Goal: Information Seeking & Learning: Check status

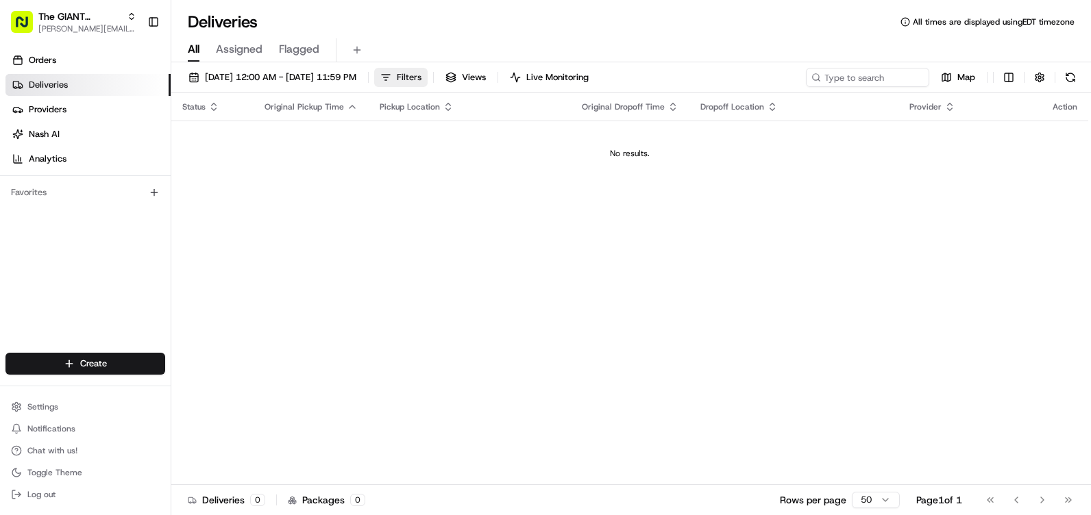
click at [421, 78] on span "Filters" at bounding box center [409, 77] width 25 height 12
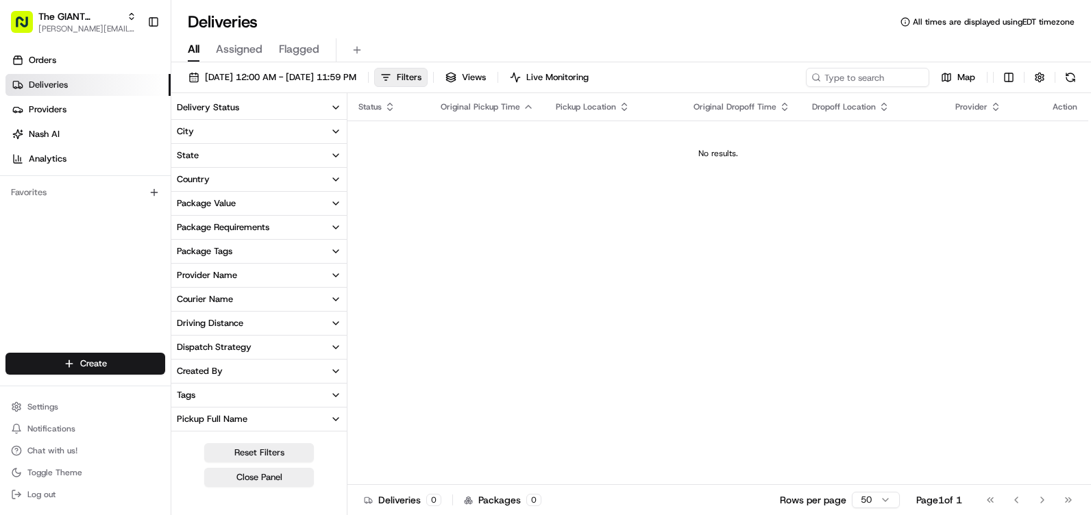
click at [228, 125] on button "City" at bounding box center [258, 131] width 175 height 23
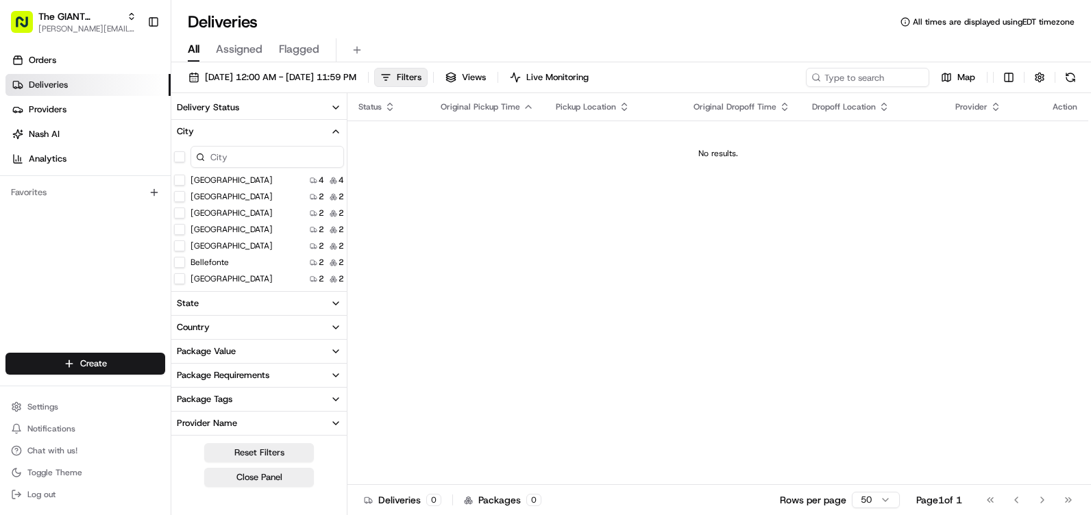
click at [228, 125] on button "City" at bounding box center [258, 131] width 175 height 23
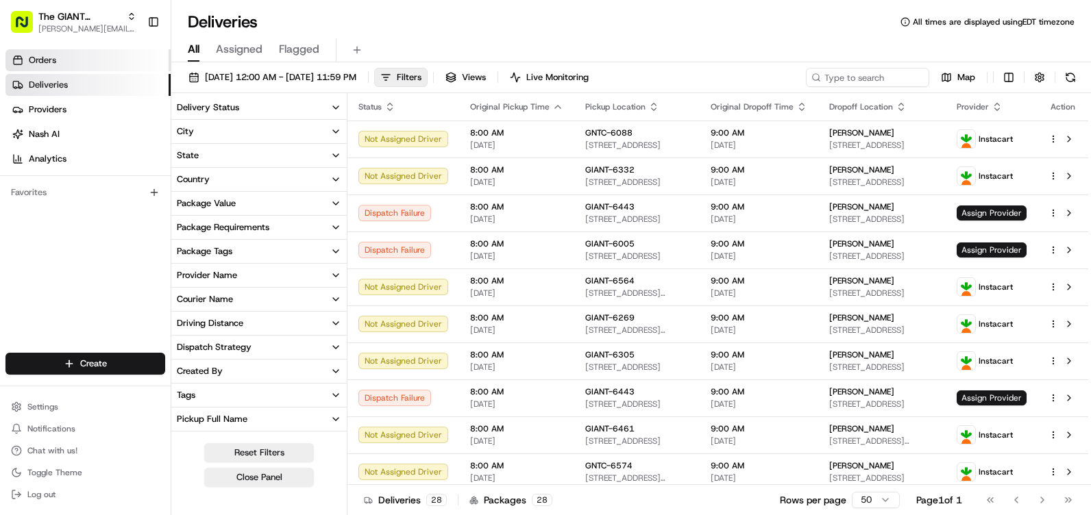
click at [70, 58] on link "Orders" at bounding box center [87, 60] width 165 height 22
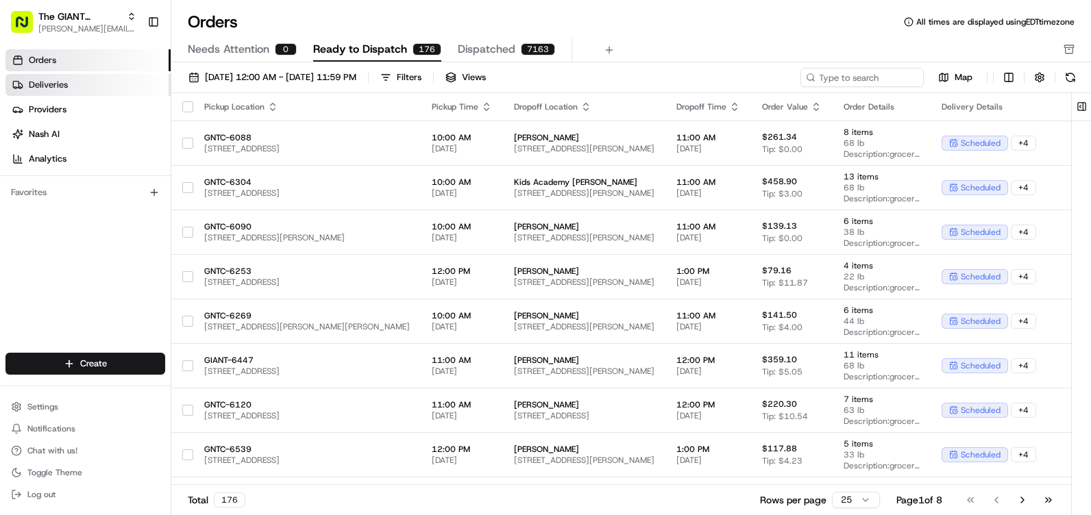
click at [70, 77] on link "Deliveries" at bounding box center [87, 85] width 165 height 22
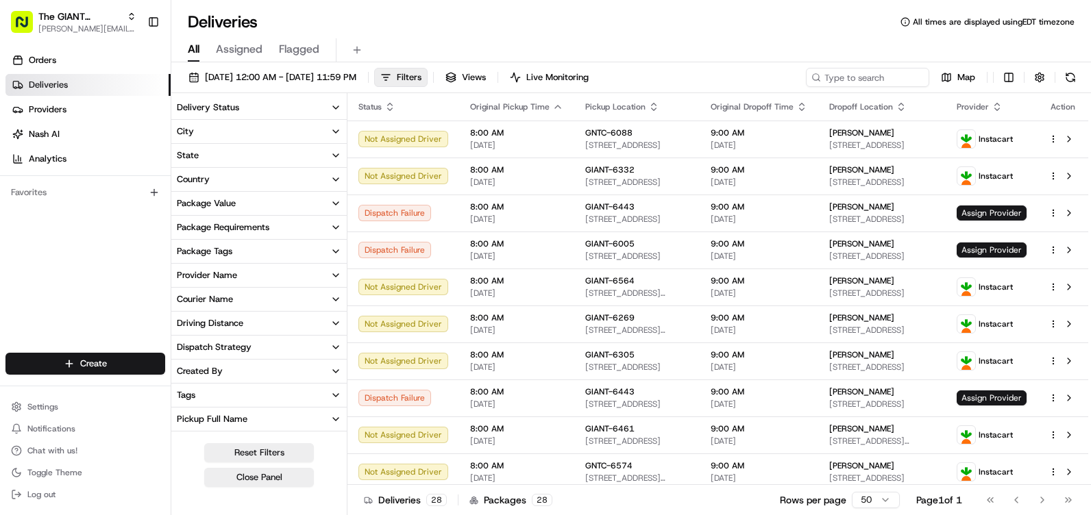
click at [303, 103] on button "Delivery Status" at bounding box center [258, 107] width 175 height 23
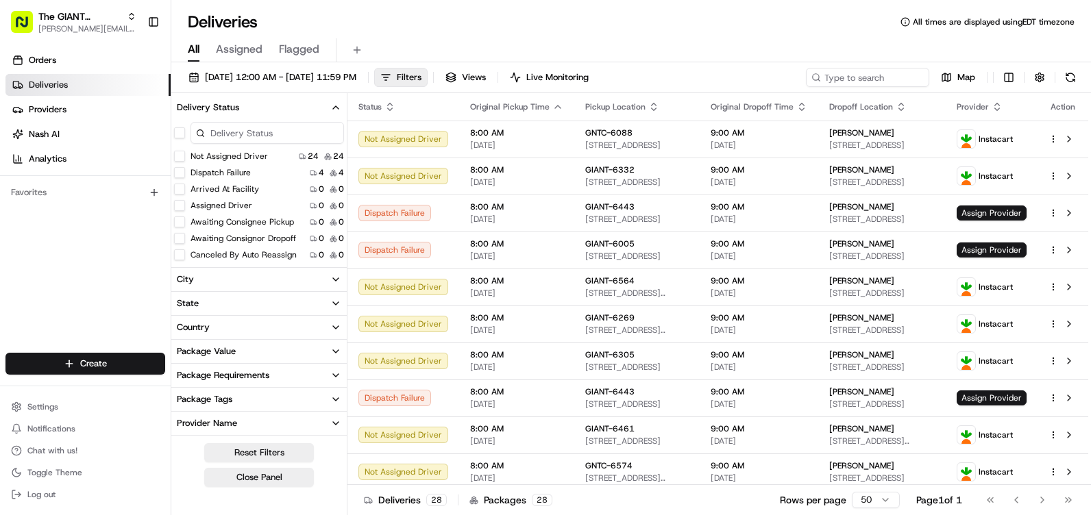
click at [303, 103] on button "Delivery Status" at bounding box center [258, 107] width 175 height 23
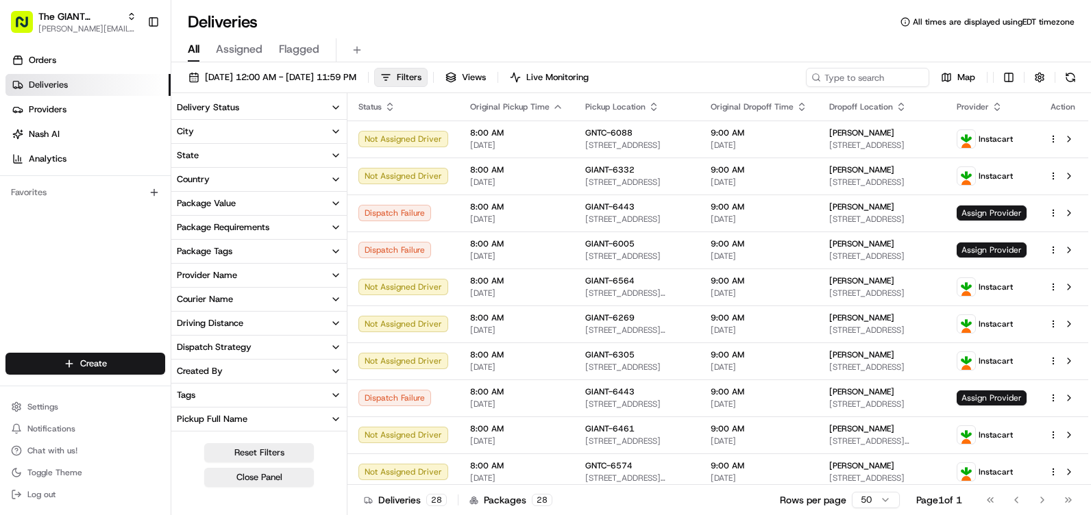
click at [292, 127] on button "City" at bounding box center [258, 131] width 175 height 23
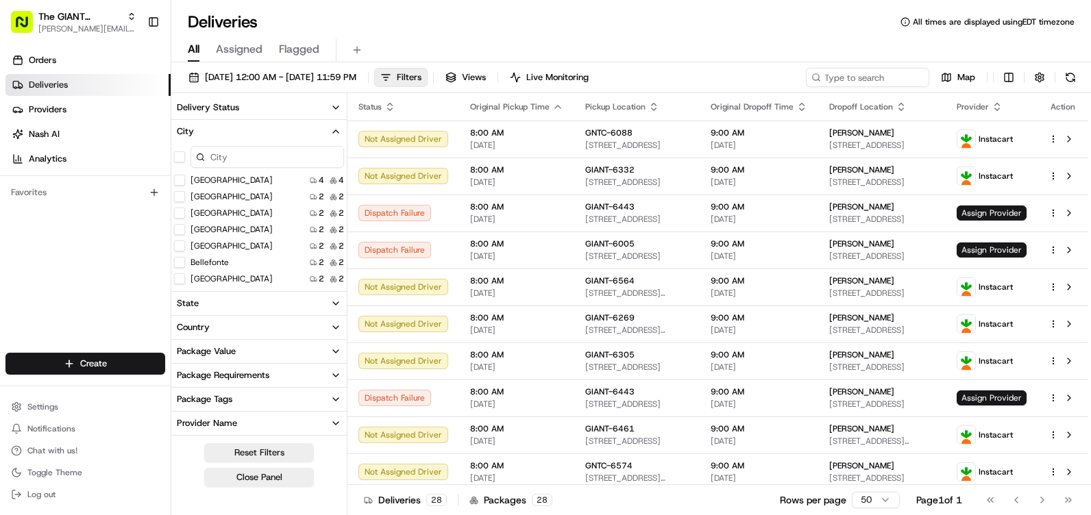
click at [275, 161] on input at bounding box center [266, 157] width 153 height 22
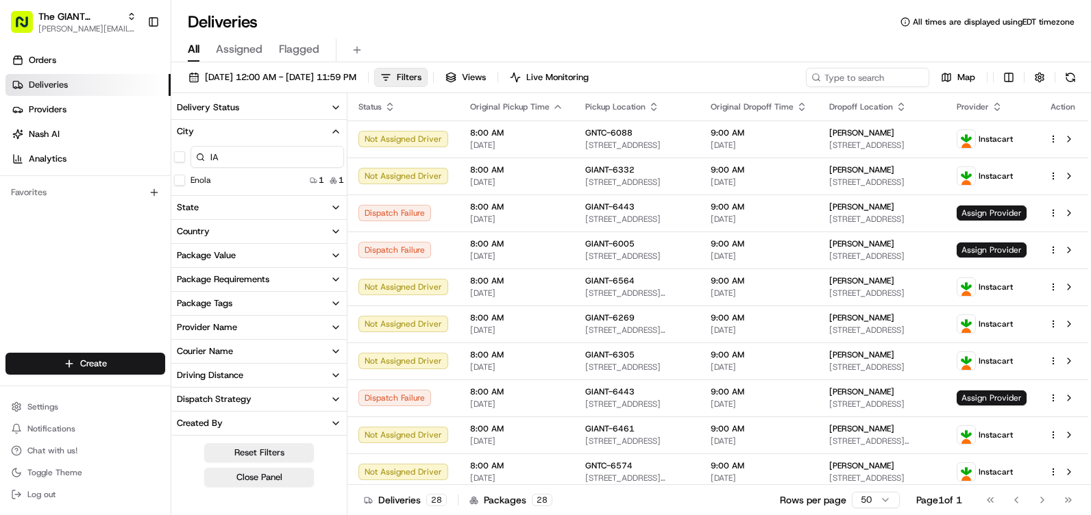
type input "l"
type input "L"
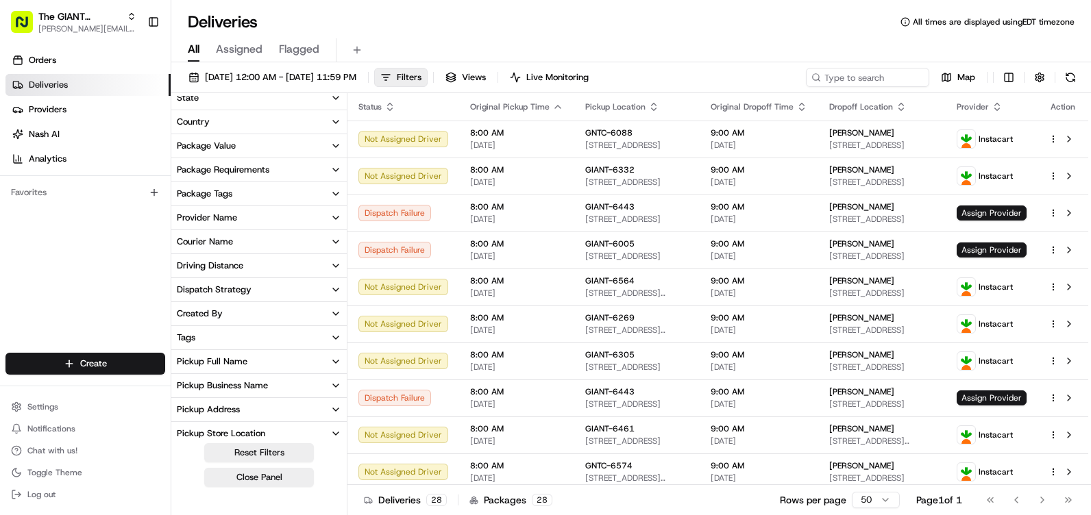
scroll to position [274, 0]
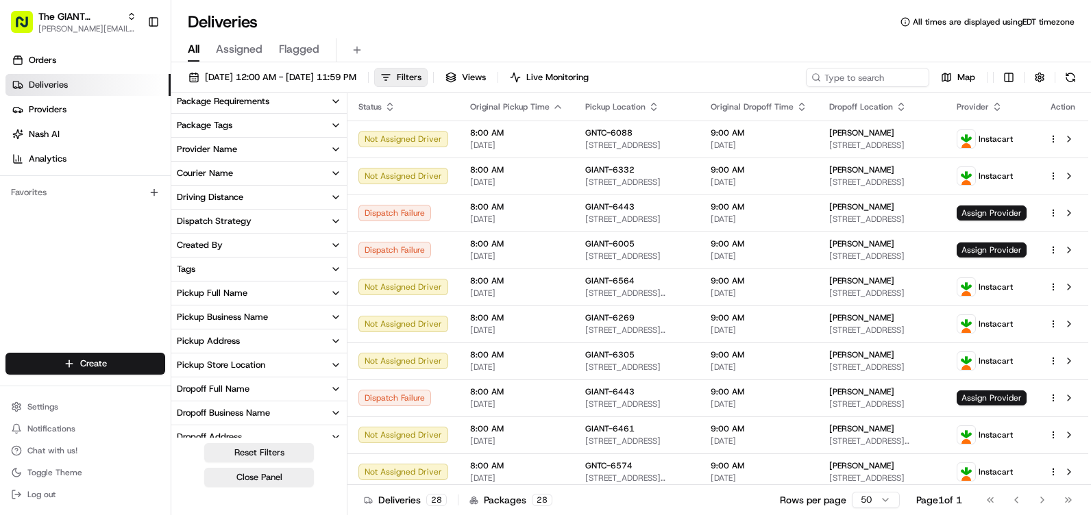
click at [254, 359] on div "Pickup Store Location" at bounding box center [221, 365] width 88 height 12
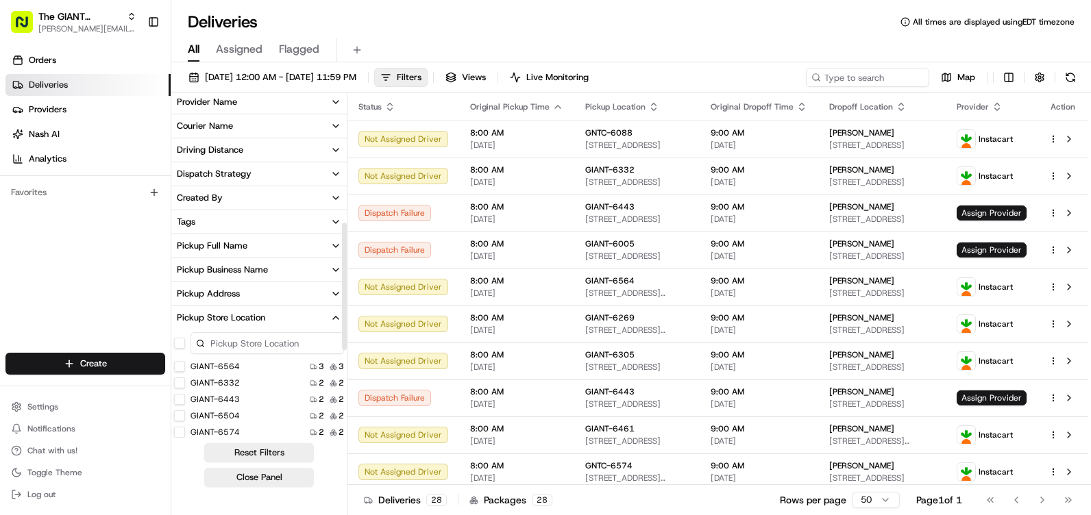
scroll to position [343, 0]
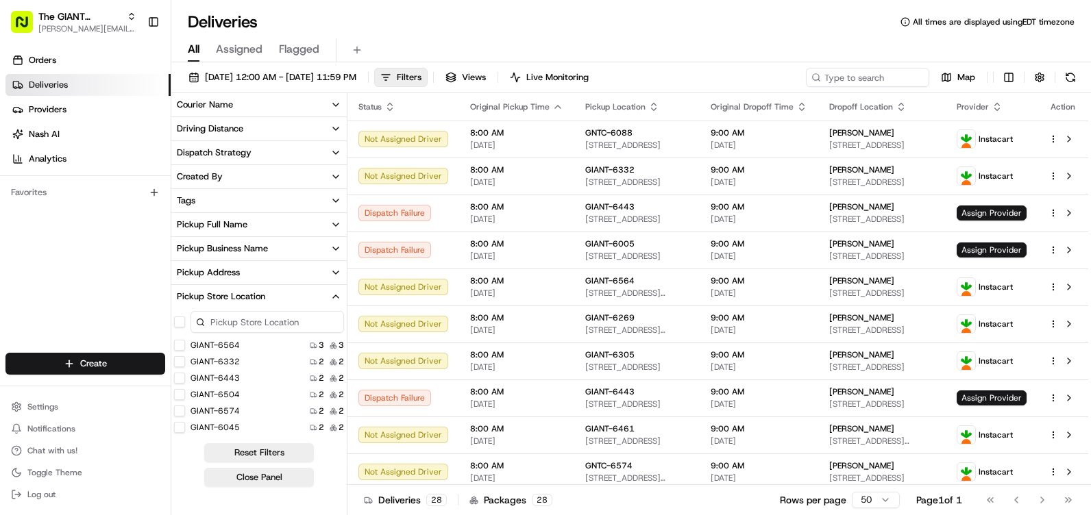
click at [247, 321] on input at bounding box center [266, 322] width 153 height 22
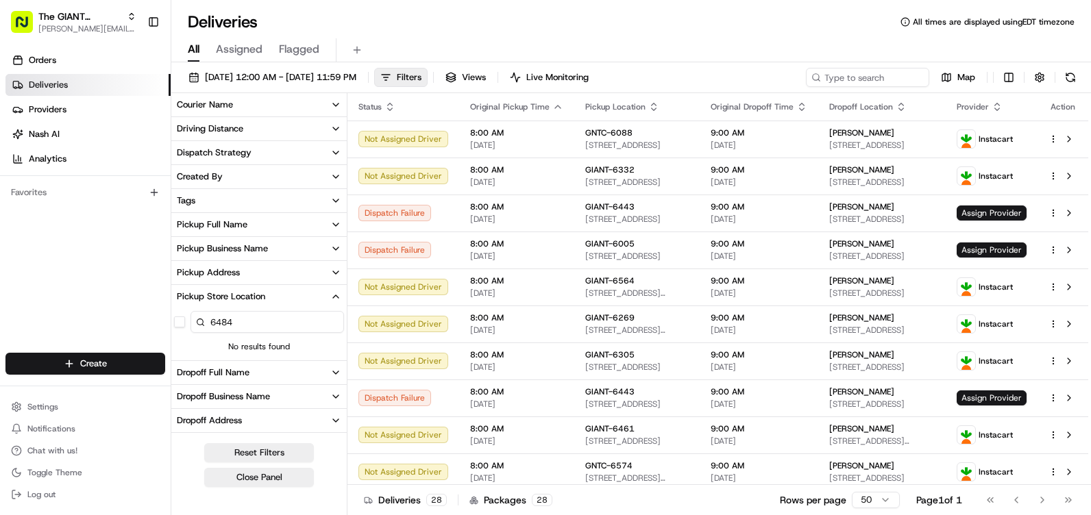
type input "6484"
click at [175, 323] on button "button" at bounding box center [179, 322] width 11 height 11
click at [177, 323] on button "button" at bounding box center [179, 322] width 11 height 11
